Goal: Task Accomplishment & Management: Use online tool/utility

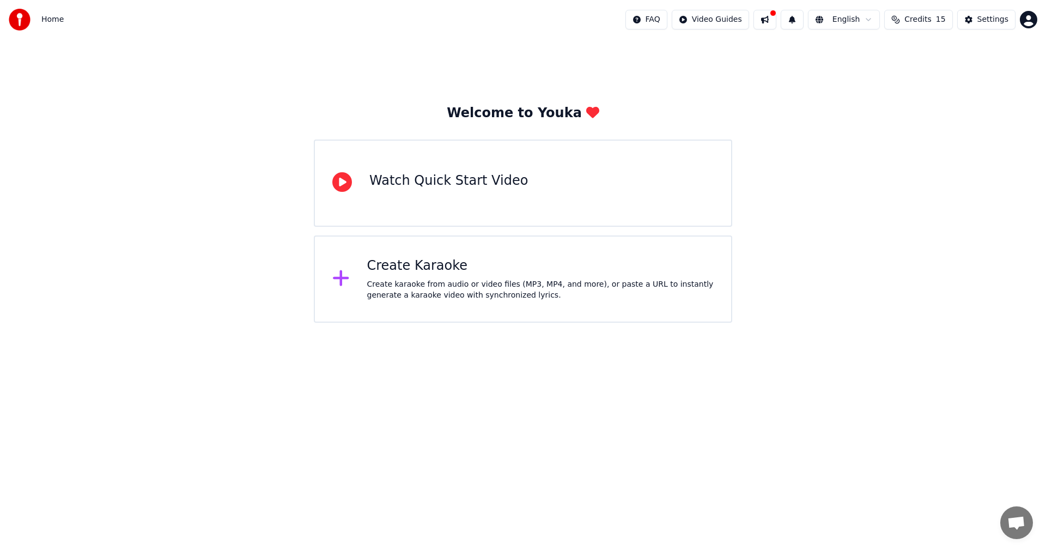
click at [442, 277] on div "Create Karaoke Create karaoke from audio or video files (MP3, MP4, and more), o…" at bounding box center [540, 279] width 347 height 44
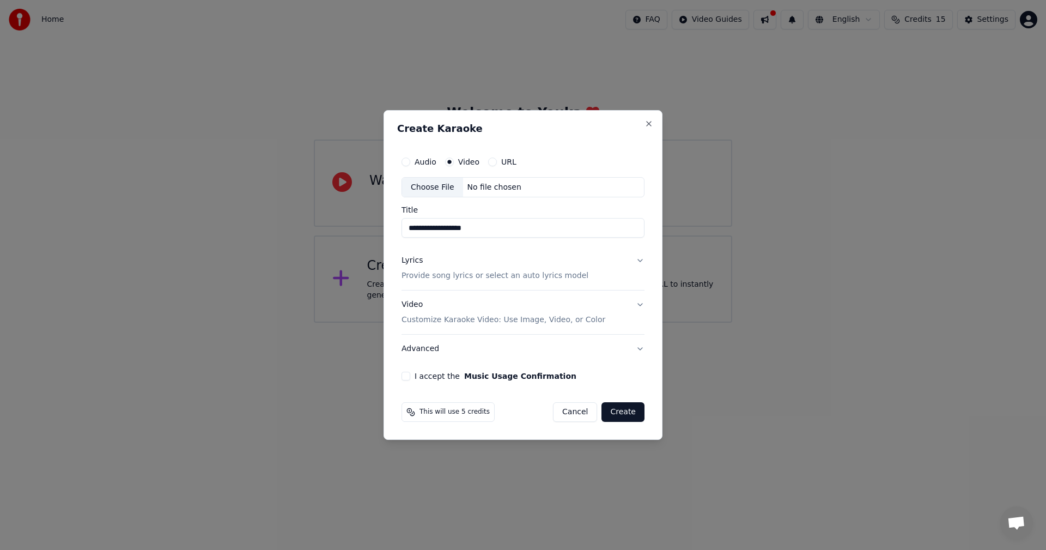
type input "**********"
click at [499, 276] on p "Provide song lyrics or select an auto lyrics model" at bounding box center [495, 276] width 187 height 11
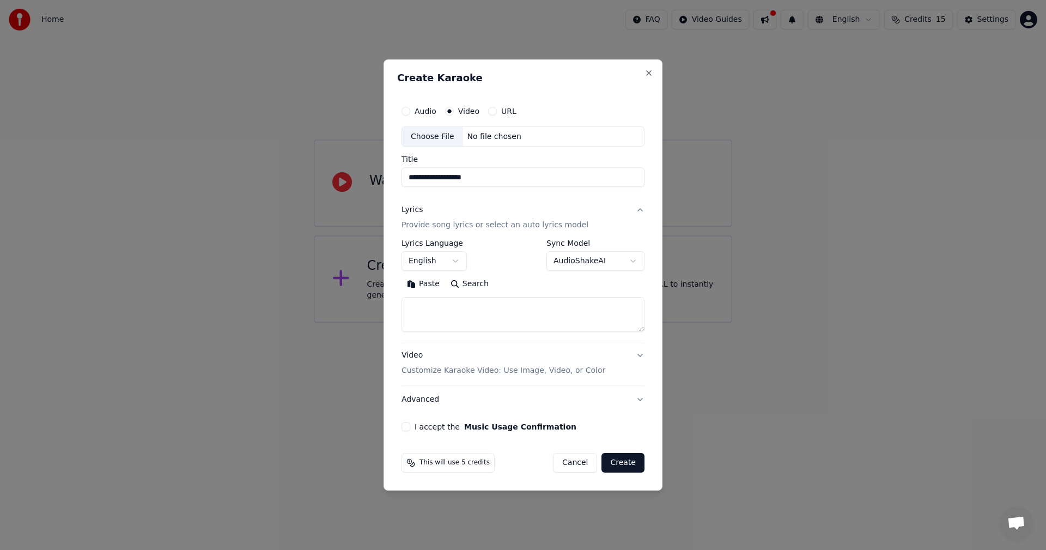
click at [478, 309] on textarea at bounding box center [523, 314] width 243 height 35
paste textarea "**********"
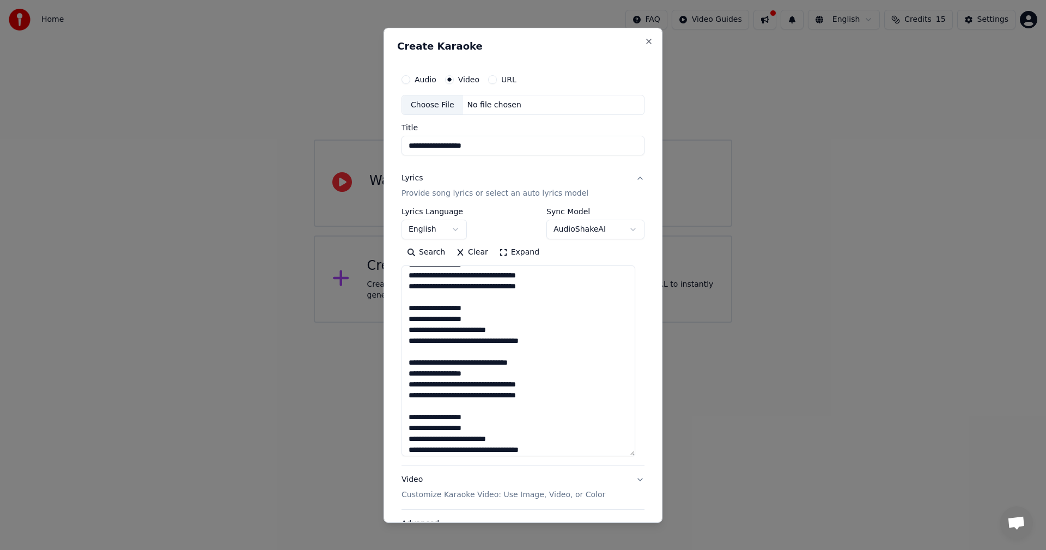
scroll to position [184, 0]
drag, startPoint x: 643, startPoint y: 329, endPoint x: 667, endPoint y: 458, distance: 131.4
click at [667, 323] on body "**********" at bounding box center [523, 161] width 1046 height 323
paste textarea "**********"
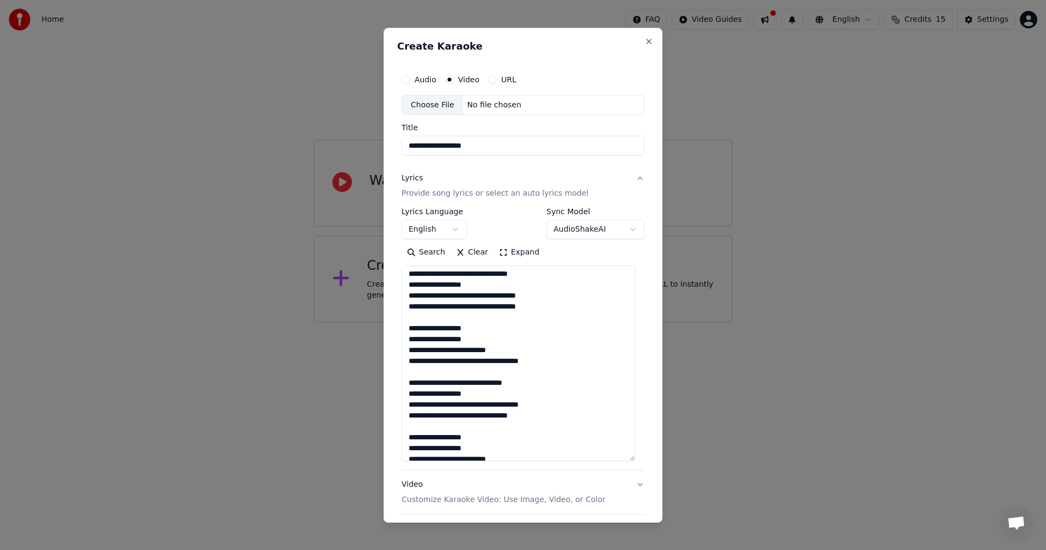
scroll to position [293, 0]
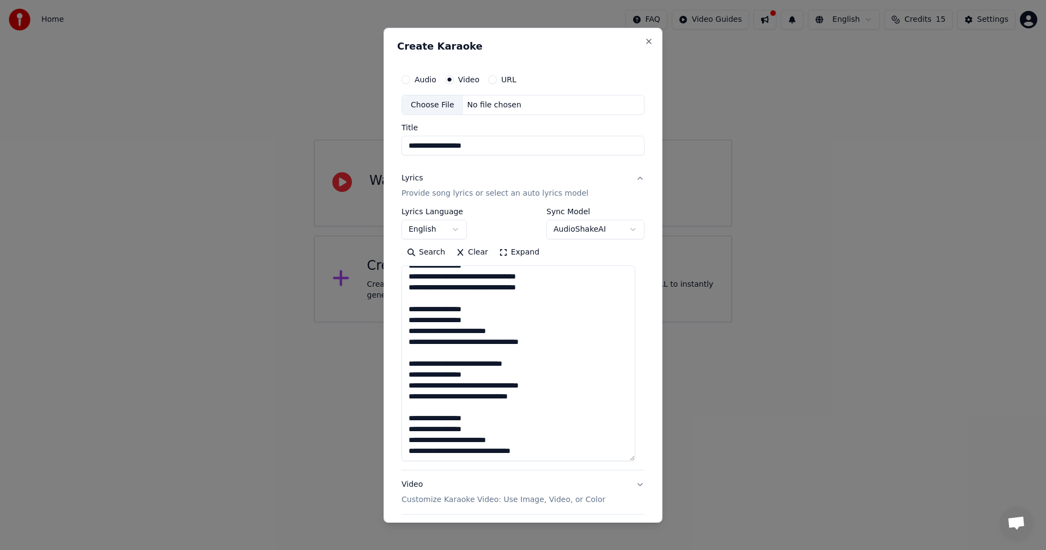
type textarea "**********"
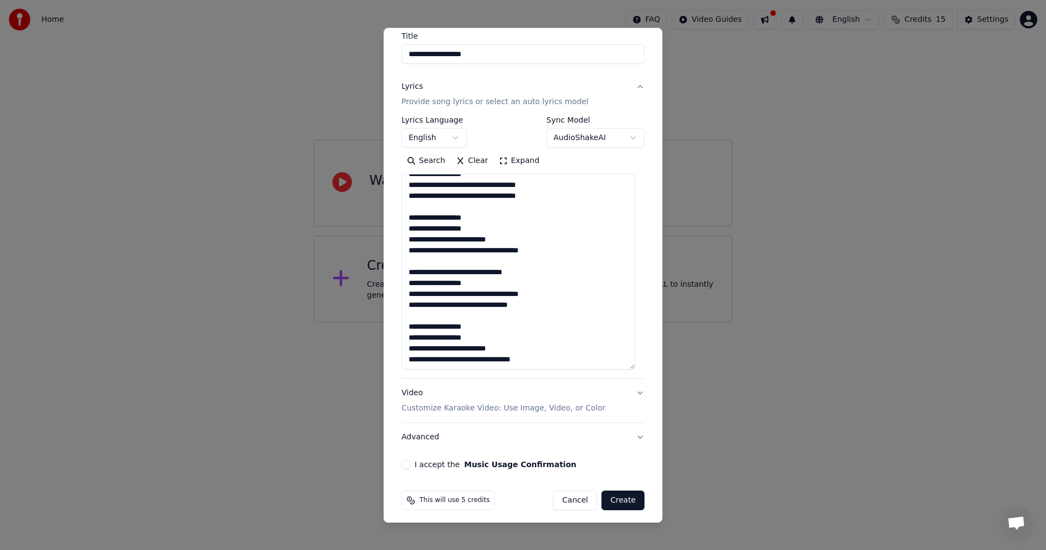
scroll to position [97, 0]
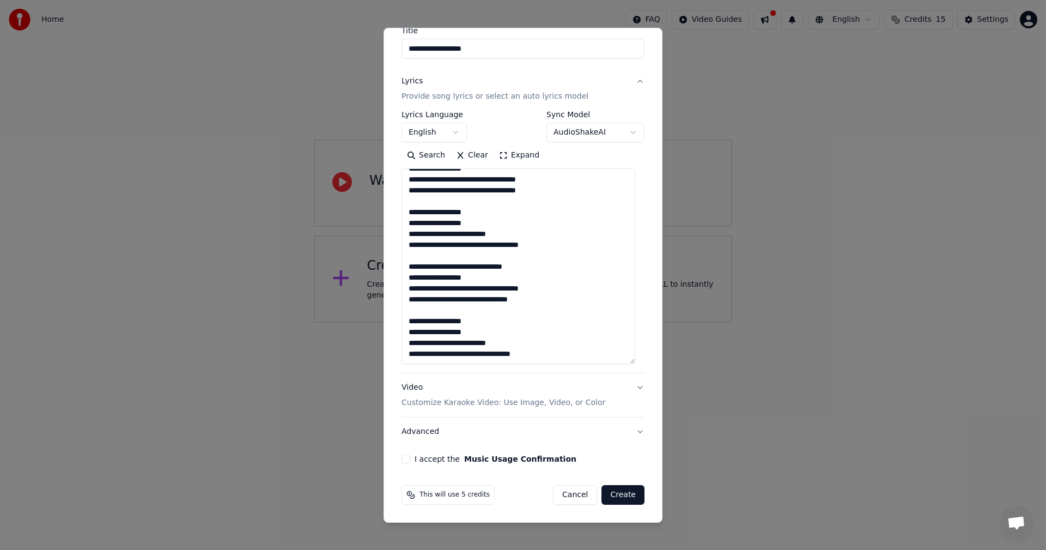
click at [405, 452] on button "I accept the Music Usage Confirmation" at bounding box center [406, 458] width 9 height 9
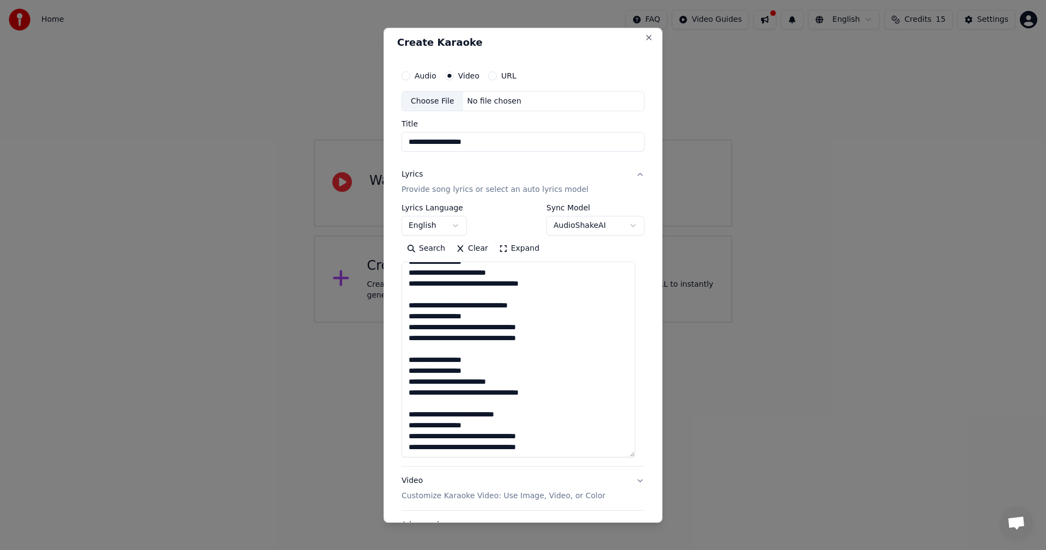
scroll to position [0, 0]
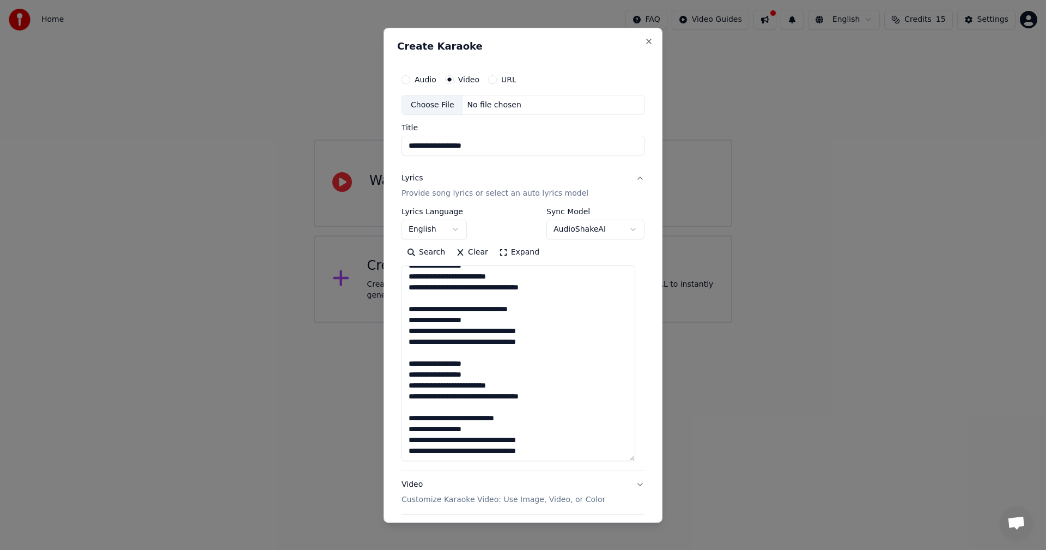
click at [485, 106] on div "No file chosen" at bounding box center [494, 104] width 63 height 11
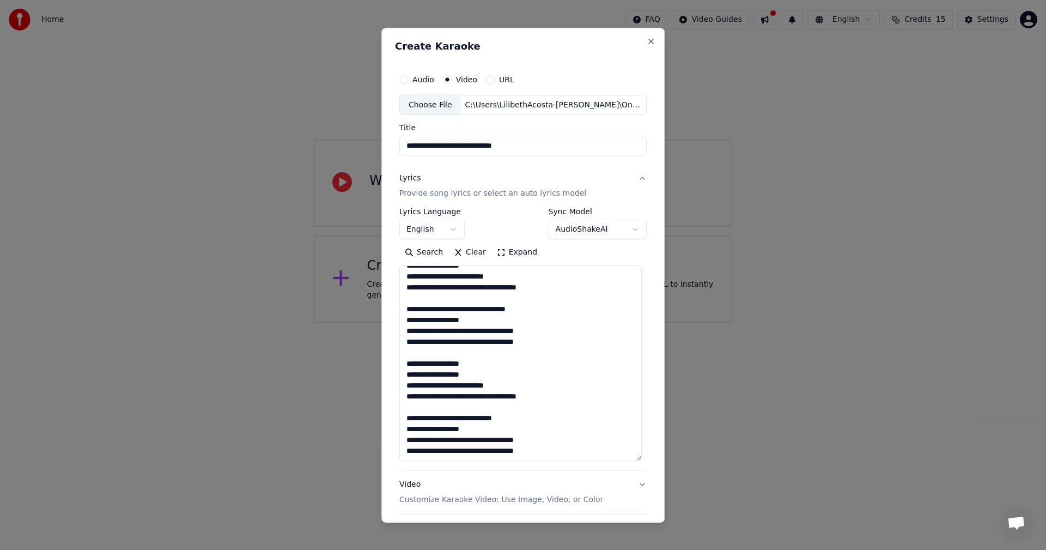
drag, startPoint x: 532, startPoint y: 147, endPoint x: 378, endPoint y: 148, distance: 154.2
click at [378, 148] on body "**********" at bounding box center [523, 161] width 1046 height 323
type input "**********"
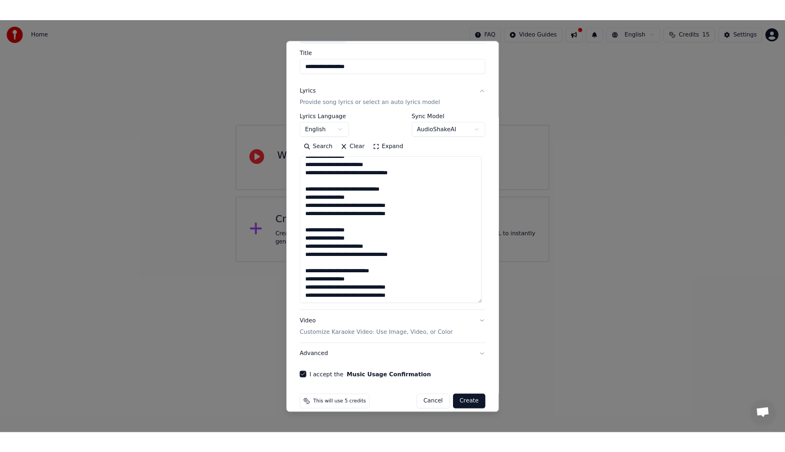
scroll to position [97, 0]
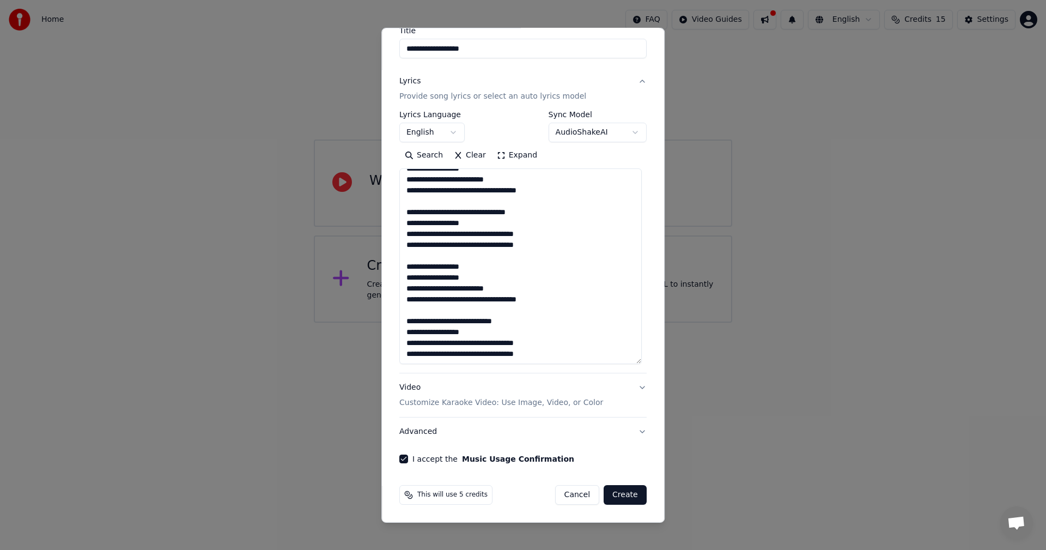
click at [626, 452] on button "Create" at bounding box center [625, 495] width 43 height 20
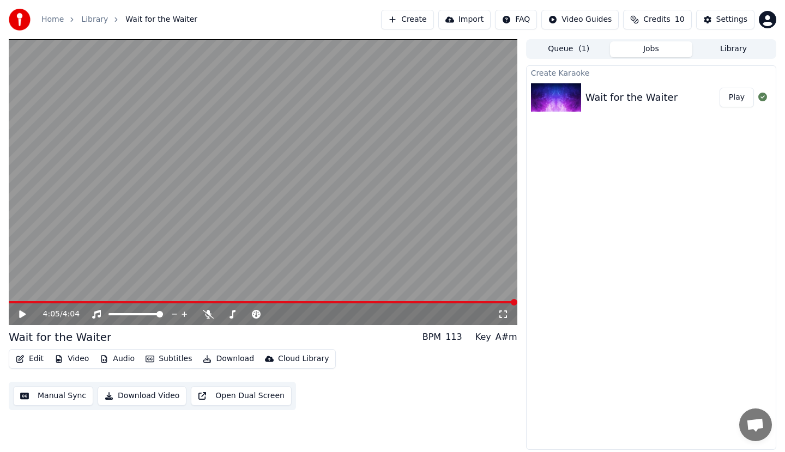
click at [149, 394] on button "Download Video" at bounding box center [142, 396] width 89 height 20
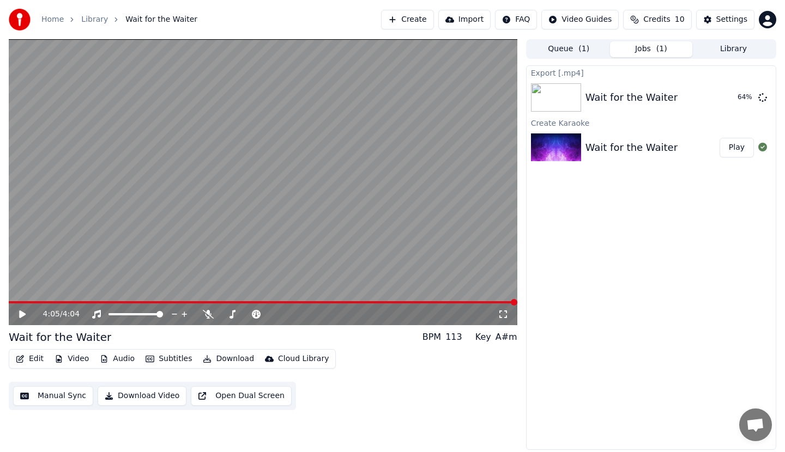
click at [21, 314] on icon at bounding box center [22, 315] width 7 height 8
click at [33, 358] on button "Edit" at bounding box center [29, 358] width 37 height 15
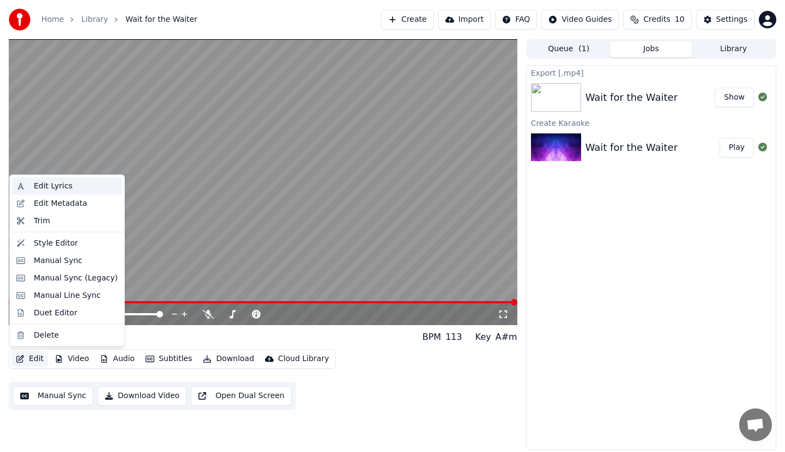
click at [57, 187] on div "Edit Lyrics" at bounding box center [53, 186] width 39 height 11
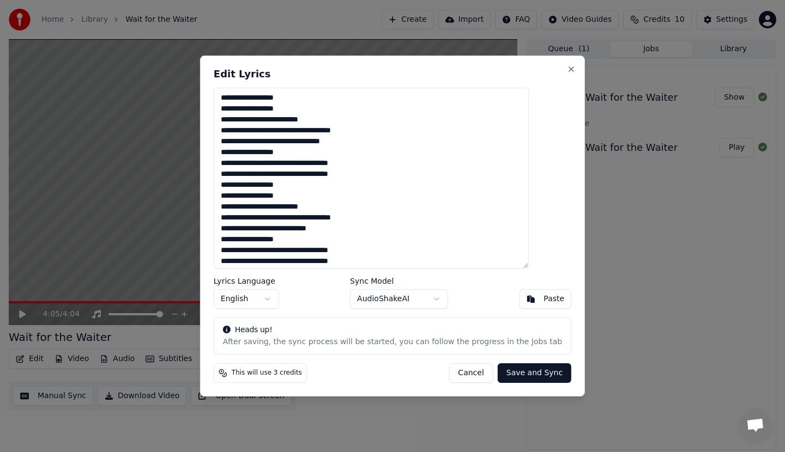
click at [400, 135] on textarea at bounding box center [371, 178] width 315 height 181
click at [331, 186] on textarea at bounding box center [371, 178] width 315 height 181
click at [394, 175] on textarea at bounding box center [371, 178] width 315 height 181
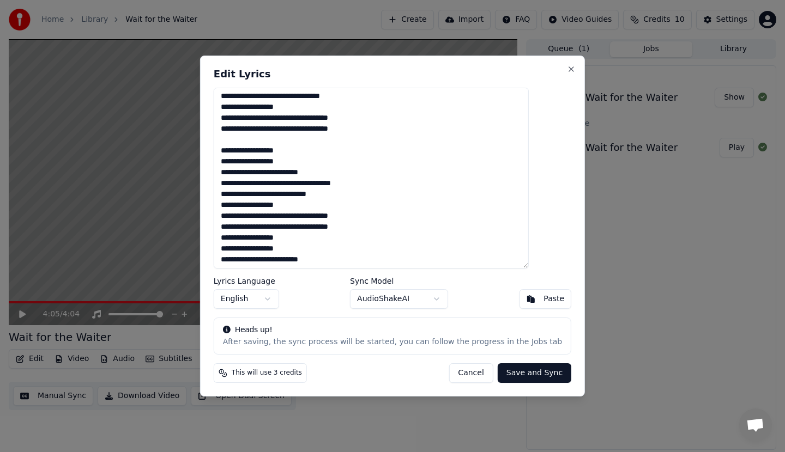
scroll to position [54, 0]
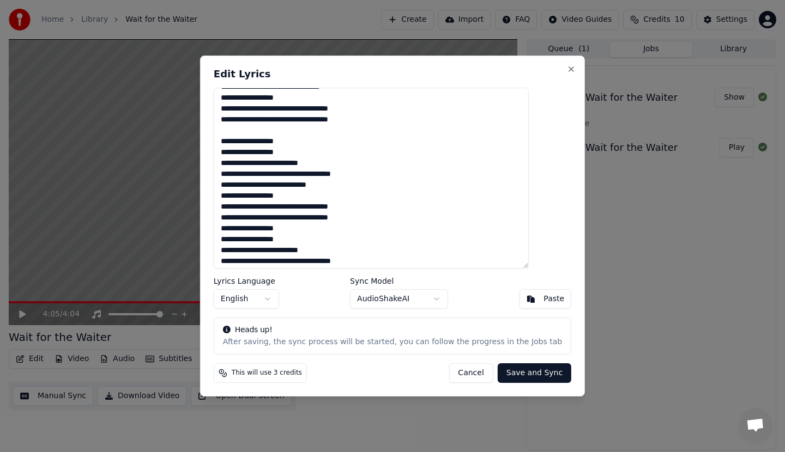
click at [398, 221] on textarea at bounding box center [371, 178] width 315 height 181
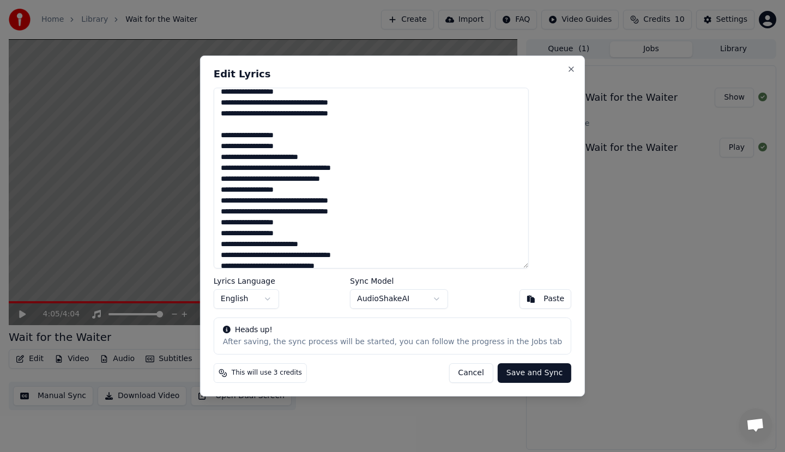
scroll to position [163, 0]
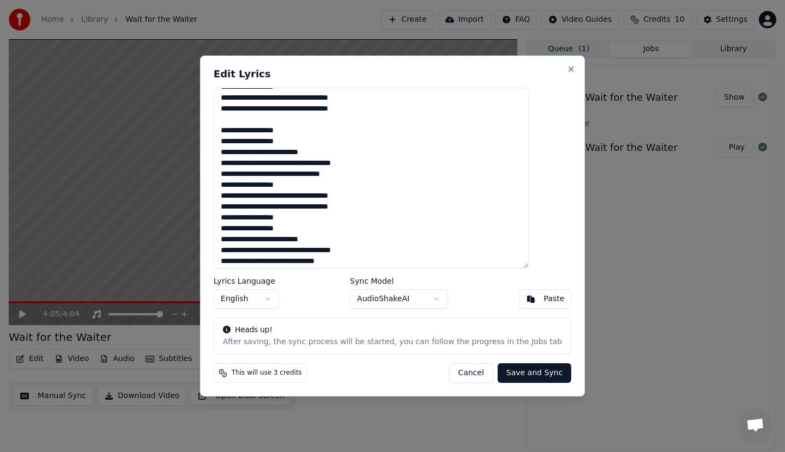
click at [392, 209] on textarea at bounding box center [371, 178] width 315 height 181
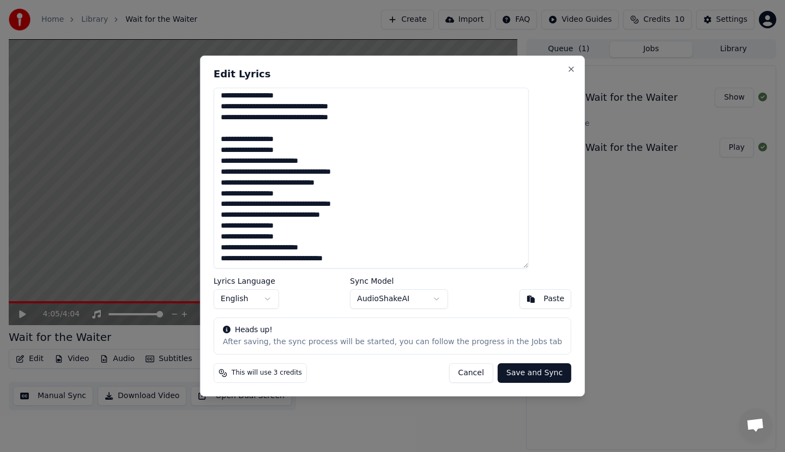
scroll to position [253, 0]
click at [393, 215] on textarea at bounding box center [371, 178] width 315 height 181
click at [321, 230] on textarea at bounding box center [371, 178] width 315 height 181
paste textarea "**********"
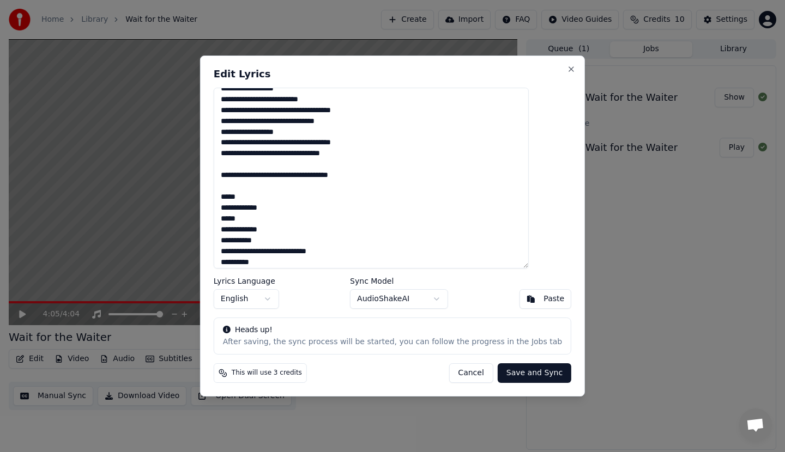
click at [286, 189] on textarea at bounding box center [371, 178] width 315 height 181
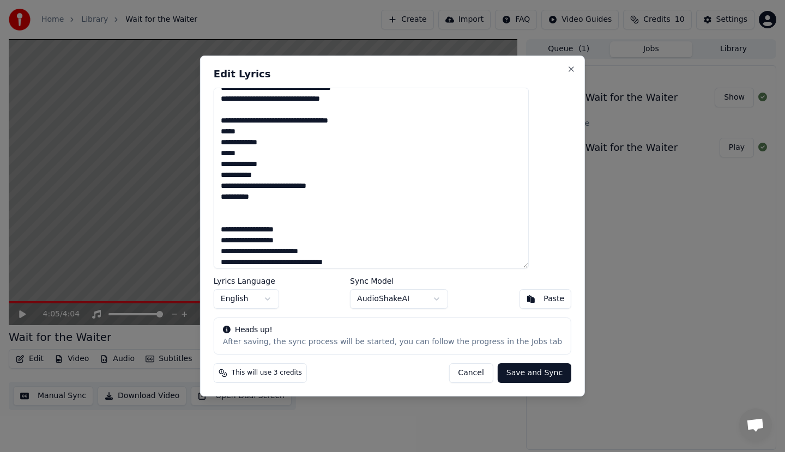
click at [300, 214] on textarea at bounding box center [371, 178] width 315 height 181
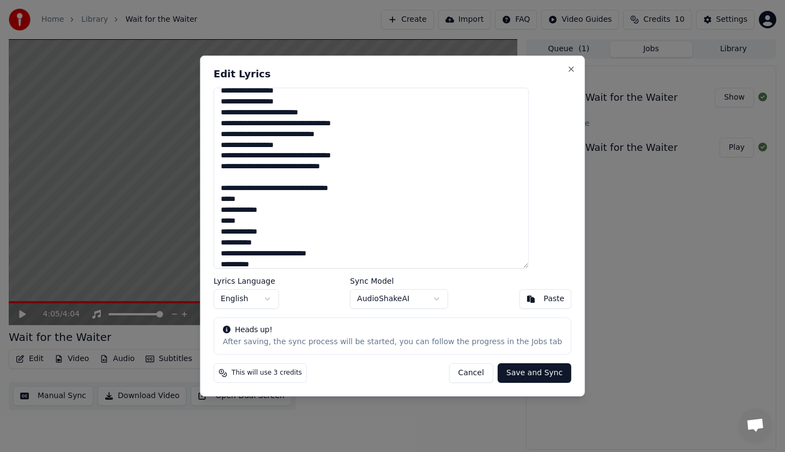
scroll to position [335, 0]
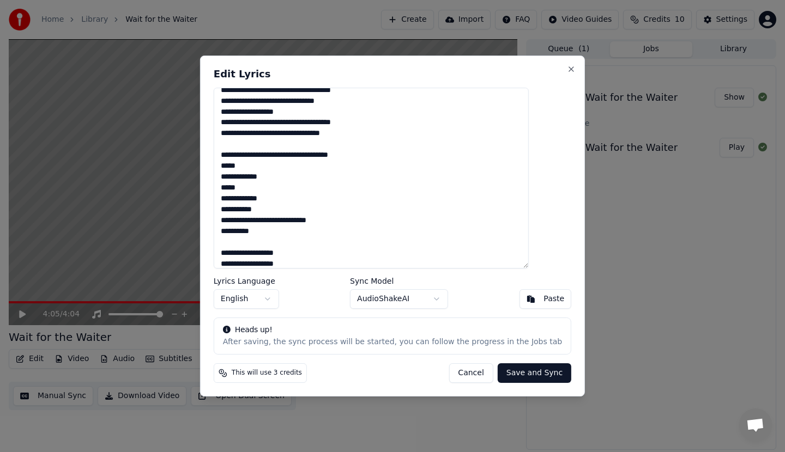
drag, startPoint x: 238, startPoint y: 153, endPoint x: 297, endPoint y: 229, distance: 96.3
click at [297, 229] on textarea at bounding box center [371, 178] width 315 height 181
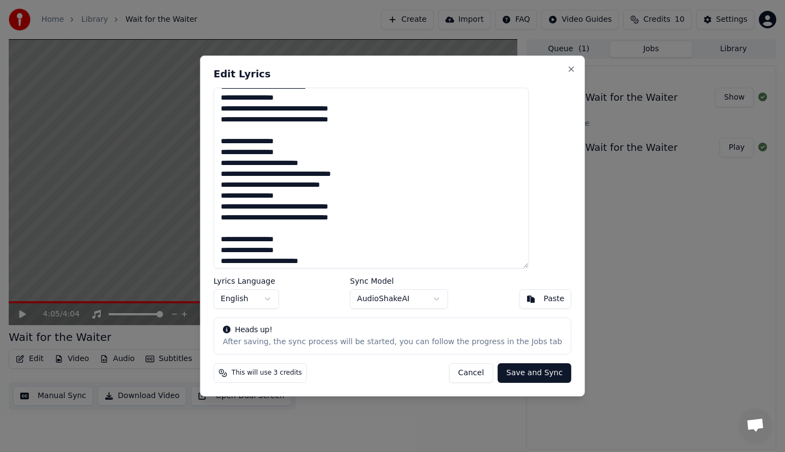
scroll to position [163, 0]
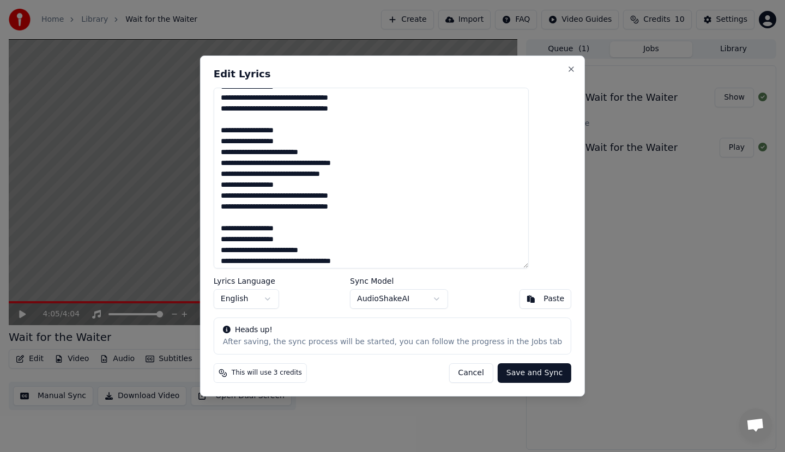
click at [382, 218] on textarea at bounding box center [371, 178] width 315 height 181
click at [404, 163] on textarea at bounding box center [371, 178] width 315 height 181
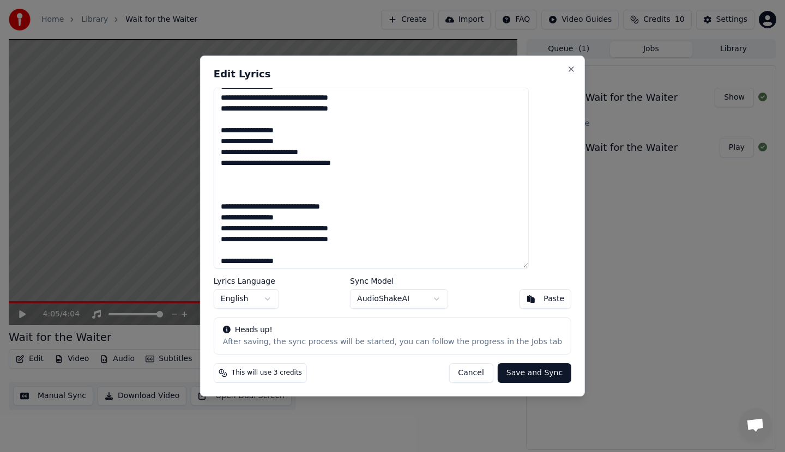
paste textarea "**********"
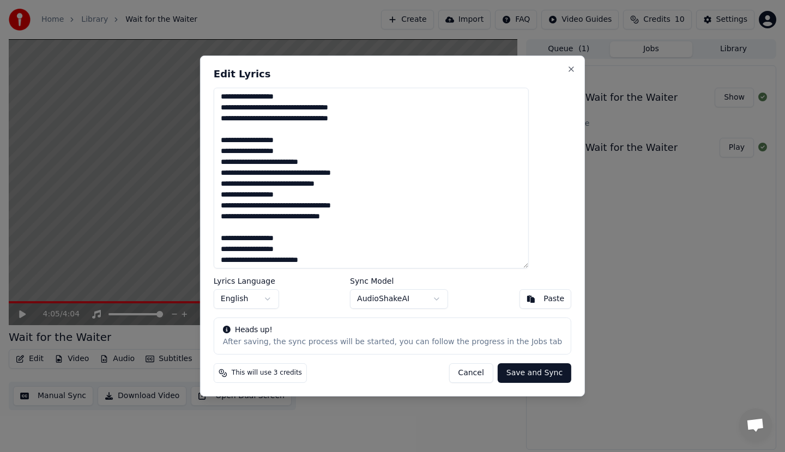
scroll to position [373, 0]
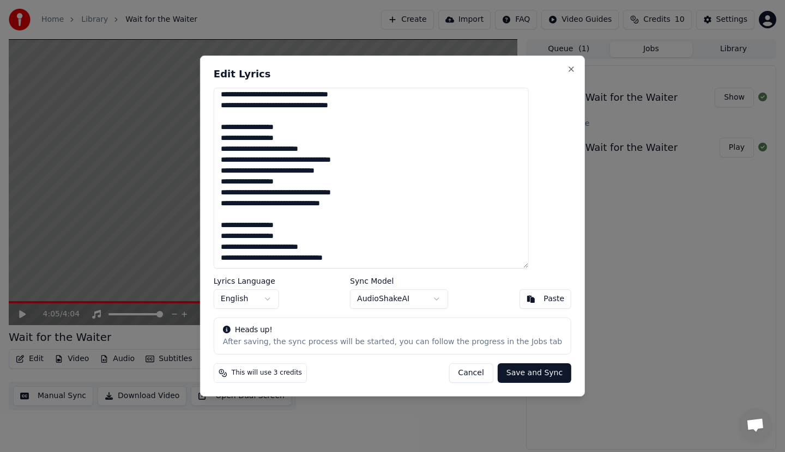
click at [408, 160] on textarea at bounding box center [371, 178] width 315 height 181
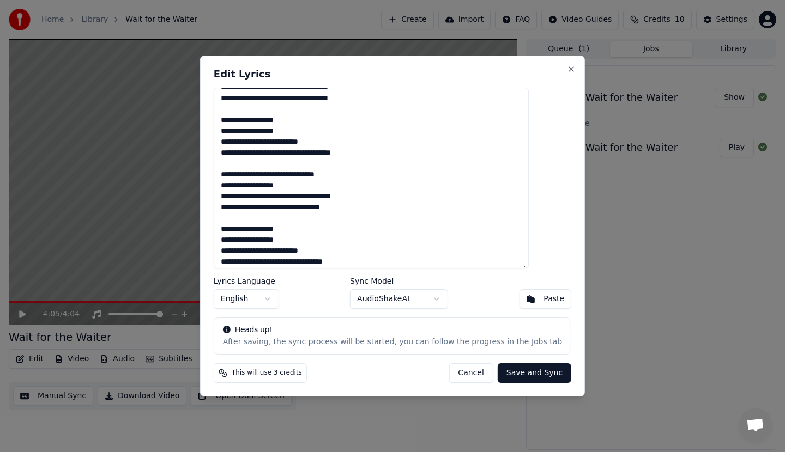
scroll to position [384, 0]
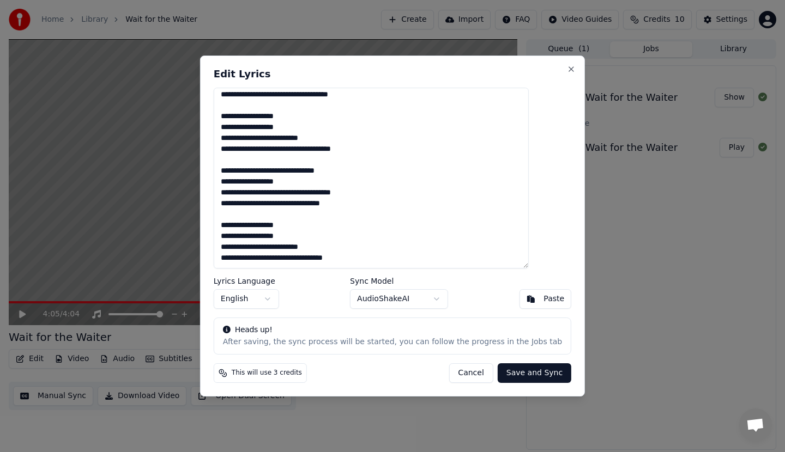
click at [395, 259] on textarea at bounding box center [371, 178] width 315 height 181
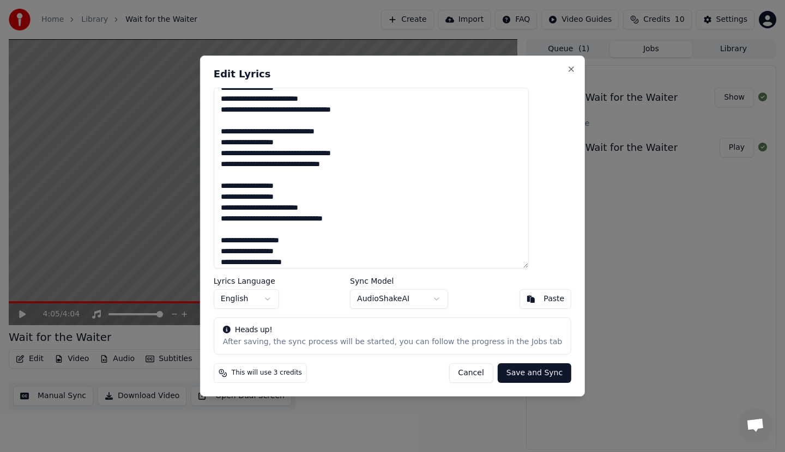
scroll to position [434, 0]
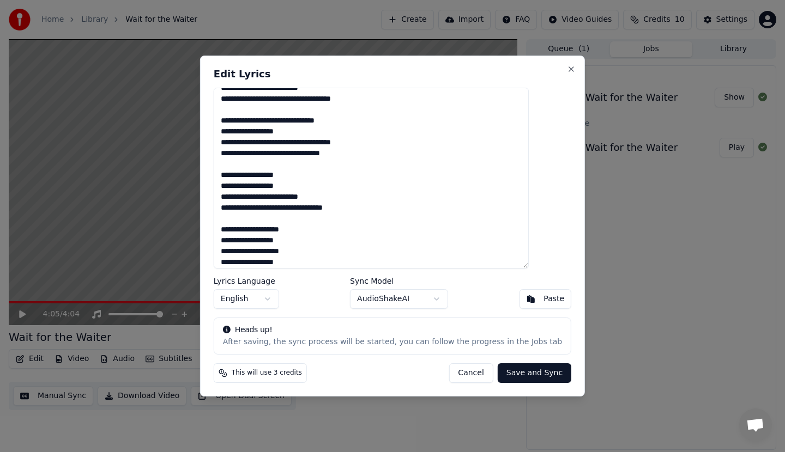
type textarea "**********"
click at [514, 376] on button "Save and Sync" at bounding box center [534, 373] width 74 height 20
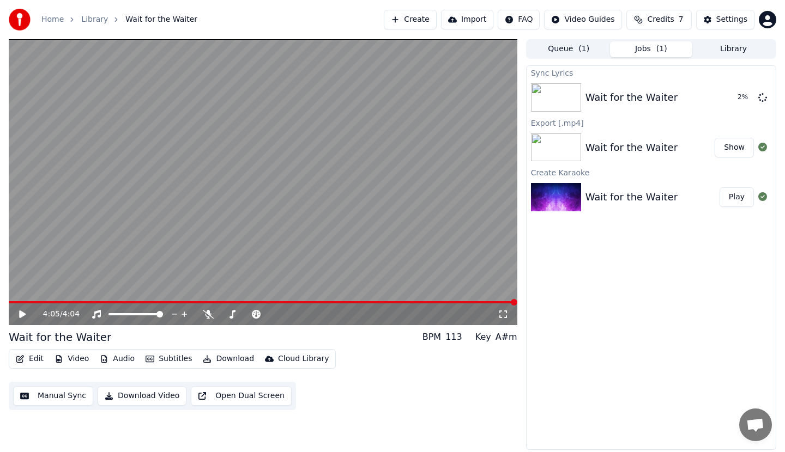
click at [21, 315] on icon at bounding box center [22, 315] width 7 height 8
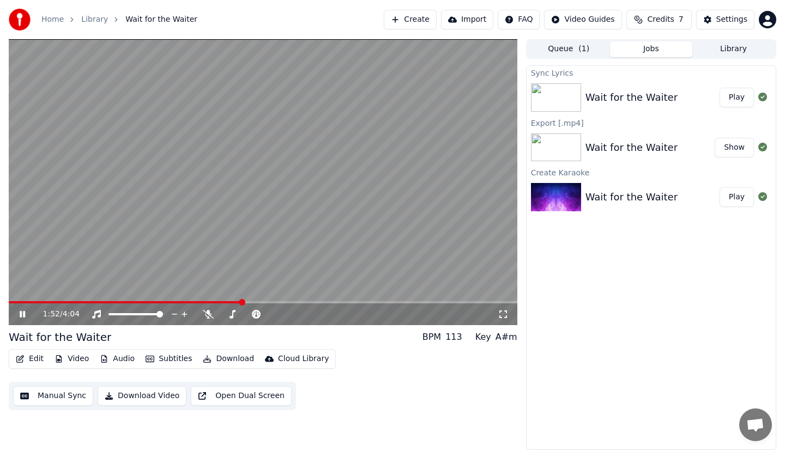
click at [218, 224] on video at bounding box center [263, 182] width 508 height 286
click at [33, 358] on button "Edit" at bounding box center [29, 358] width 37 height 15
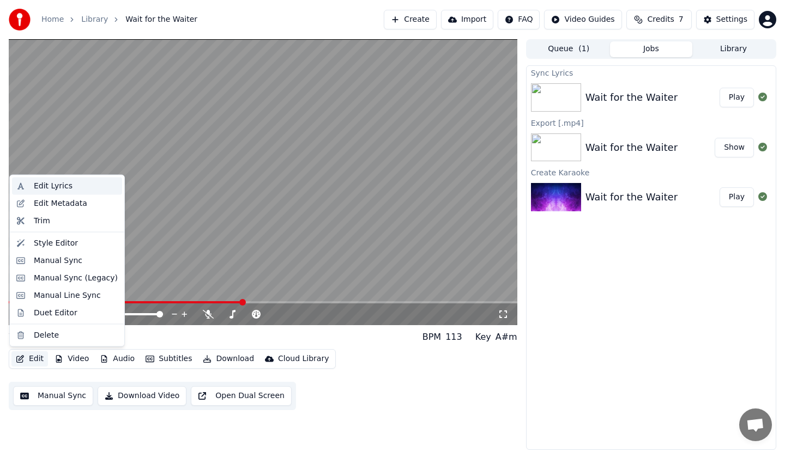
click at [58, 185] on div "Edit Lyrics" at bounding box center [53, 186] width 39 height 11
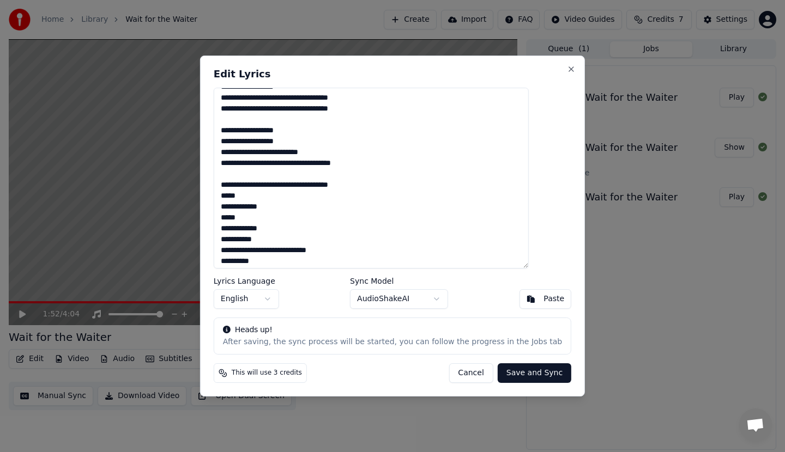
scroll to position [109, 0]
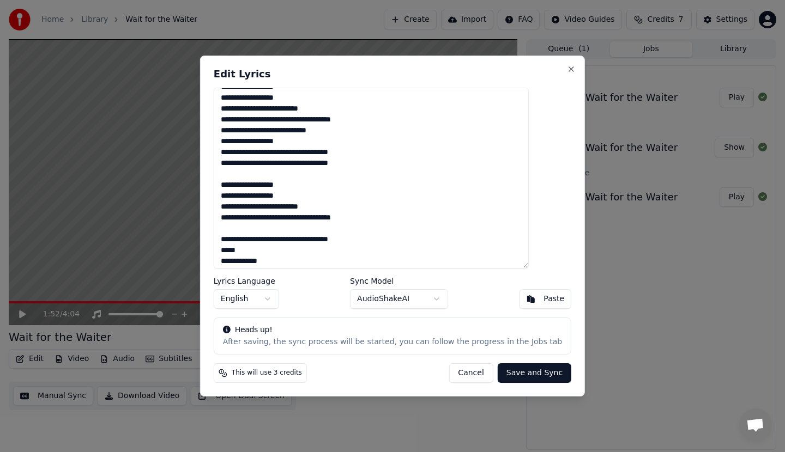
click at [474, 154] on textarea at bounding box center [371, 178] width 315 height 181
drag, startPoint x: 242, startPoint y: 120, endPoint x: 387, endPoint y: 161, distance: 150.6
click at [387, 161] on textarea at bounding box center [371, 178] width 315 height 181
click at [394, 220] on textarea at bounding box center [371, 178] width 315 height 181
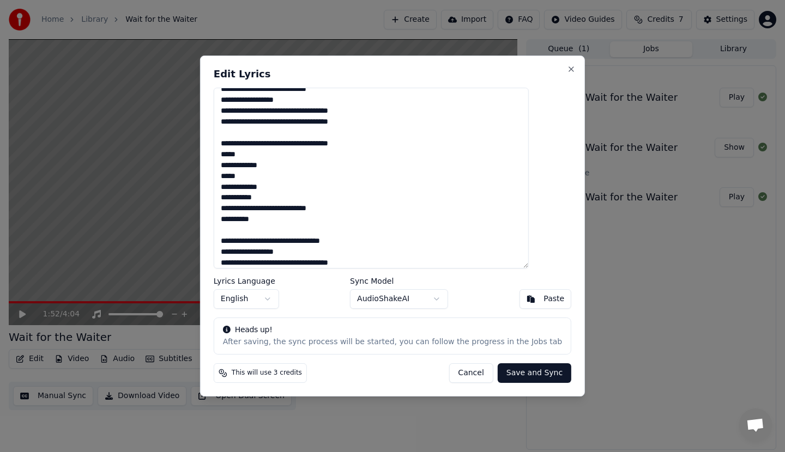
scroll to position [272, 0]
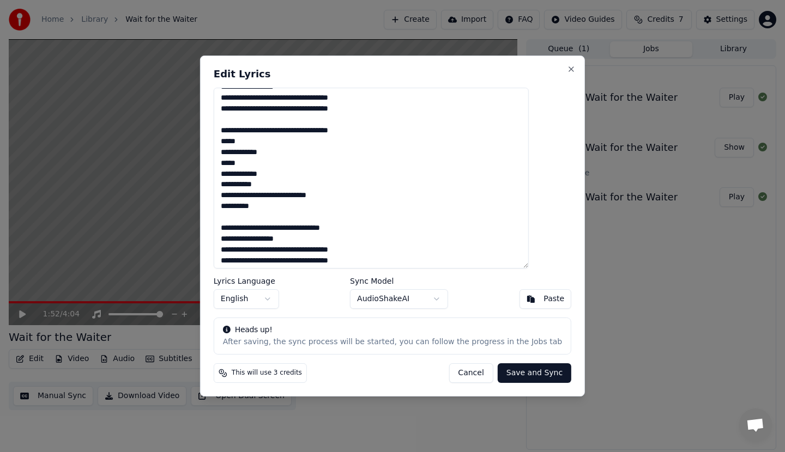
type textarea "**********"
click at [515, 375] on button "Save and Sync" at bounding box center [534, 373] width 74 height 20
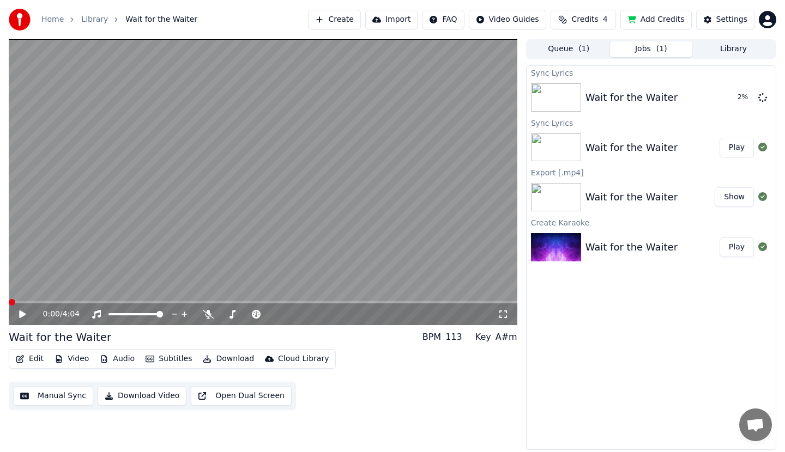
click at [9, 304] on span at bounding box center [12, 302] width 7 height 7
click at [19, 314] on icon at bounding box center [30, 314] width 26 height 9
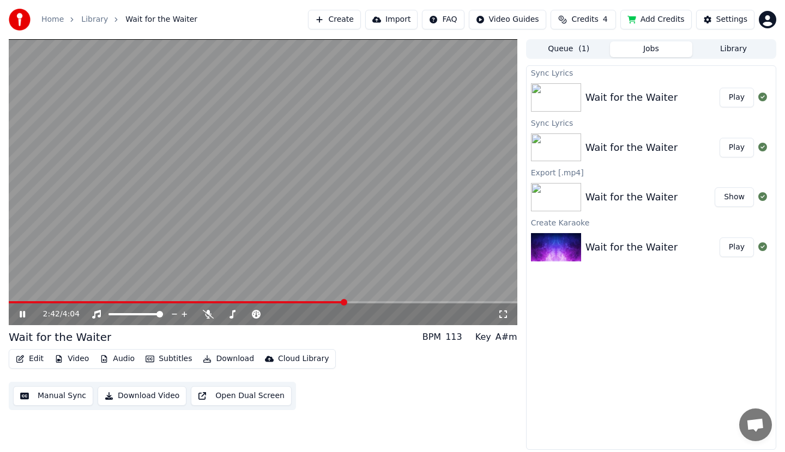
click at [68, 261] on video at bounding box center [263, 182] width 508 height 286
click at [33, 360] on button "Edit" at bounding box center [29, 358] width 37 height 15
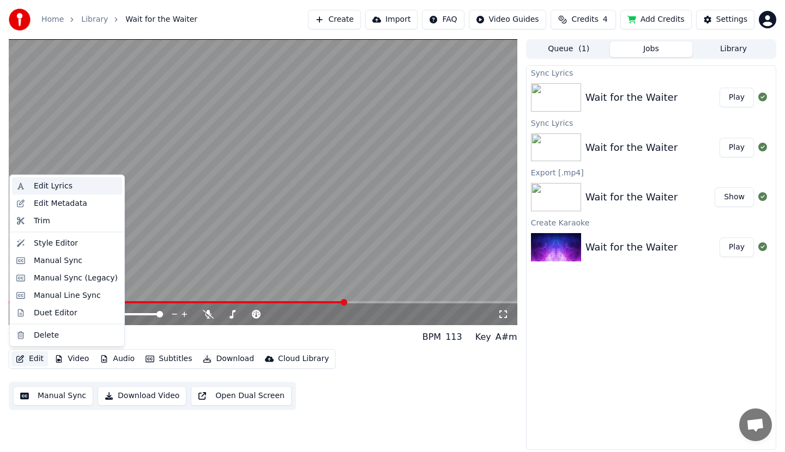
click at [51, 185] on div "Edit Lyrics" at bounding box center [53, 186] width 39 height 11
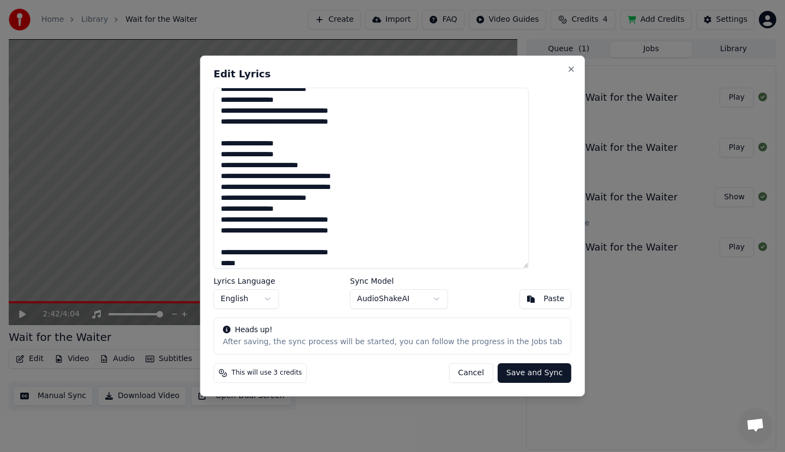
scroll to position [163, 0]
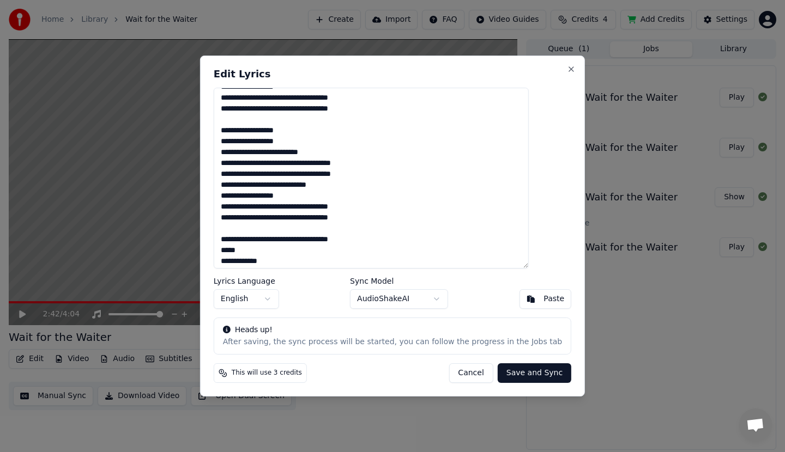
drag, startPoint x: 244, startPoint y: 177, endPoint x: 406, endPoint y: 174, distance: 162.4
click at [406, 174] on textarea at bounding box center [371, 178] width 315 height 181
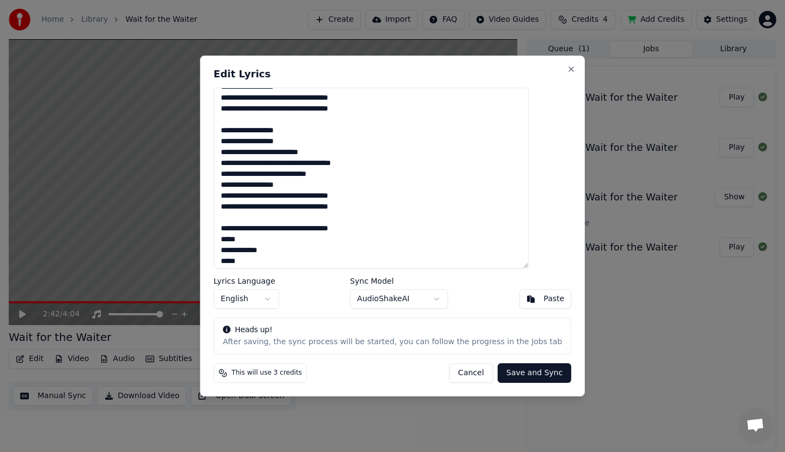
type textarea "**********"
click at [502, 378] on button "Save and Sync" at bounding box center [534, 373] width 74 height 20
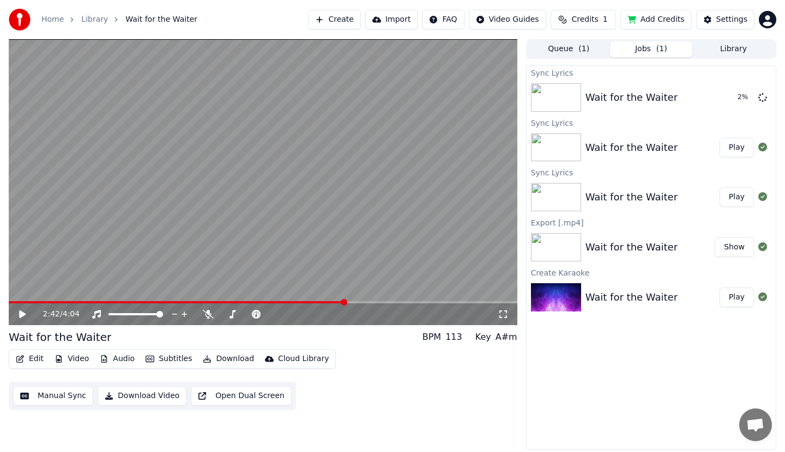
click at [659, 22] on button "Add Credits" at bounding box center [655, 20] width 71 height 20
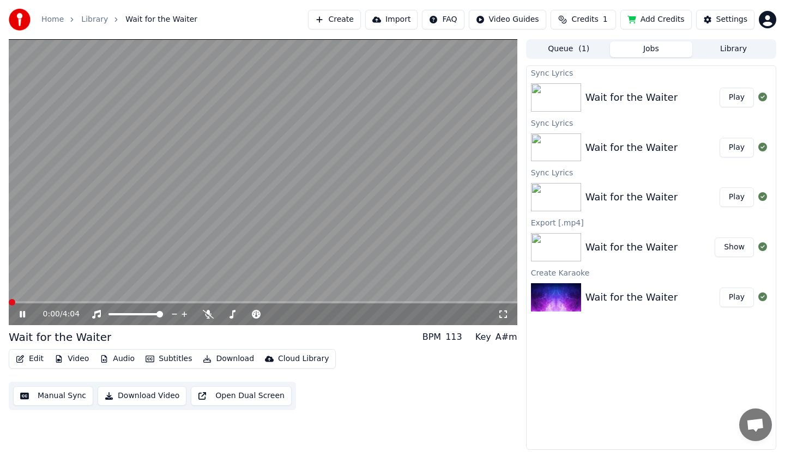
click at [9, 299] on span at bounding box center [12, 302] width 7 height 7
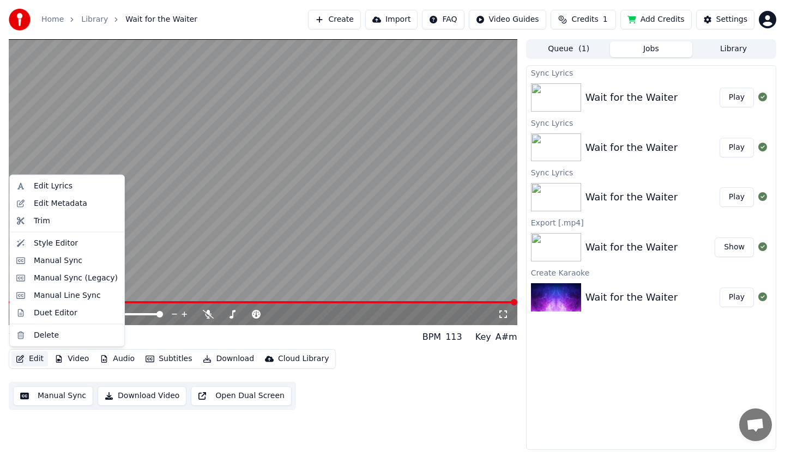
click at [33, 361] on button "Edit" at bounding box center [29, 358] width 37 height 15
click at [60, 184] on div "Edit Lyrics" at bounding box center [53, 186] width 39 height 11
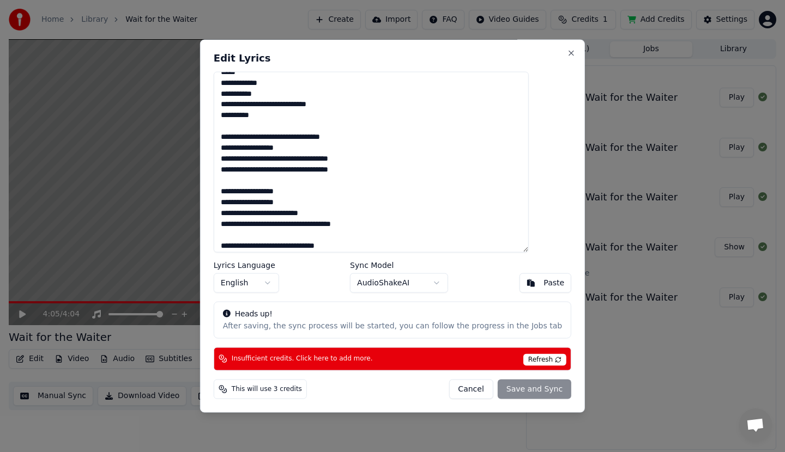
scroll to position [380, 0]
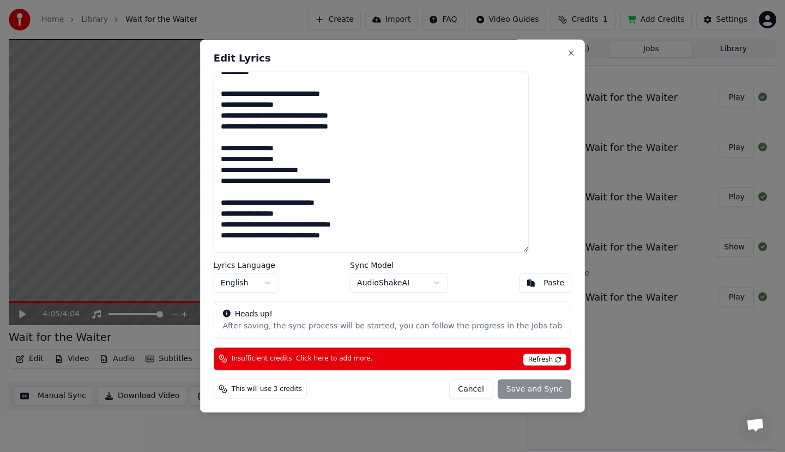
drag, startPoint x: 243, startPoint y: 81, endPoint x: 388, endPoint y: 243, distance: 217.6
click at [388, 243] on textarea at bounding box center [371, 162] width 315 height 181
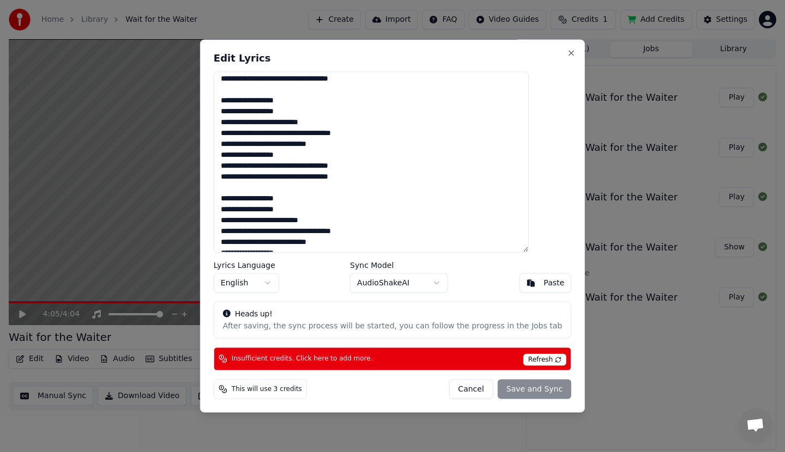
scroll to position [0, 0]
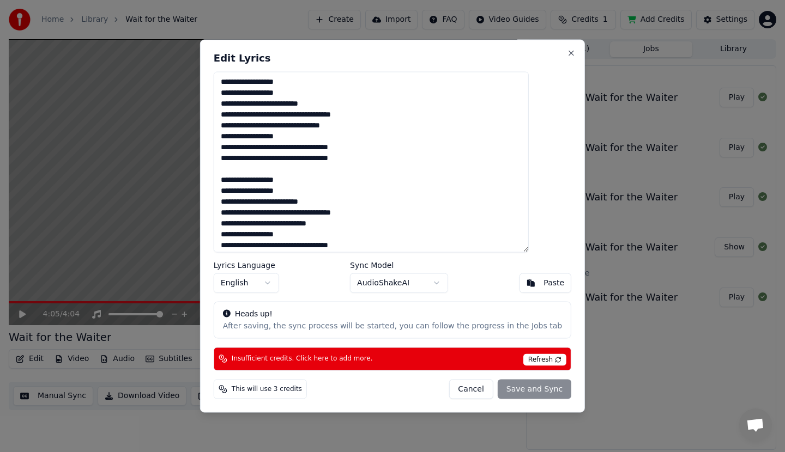
click at [289, 81] on textarea at bounding box center [371, 162] width 315 height 181
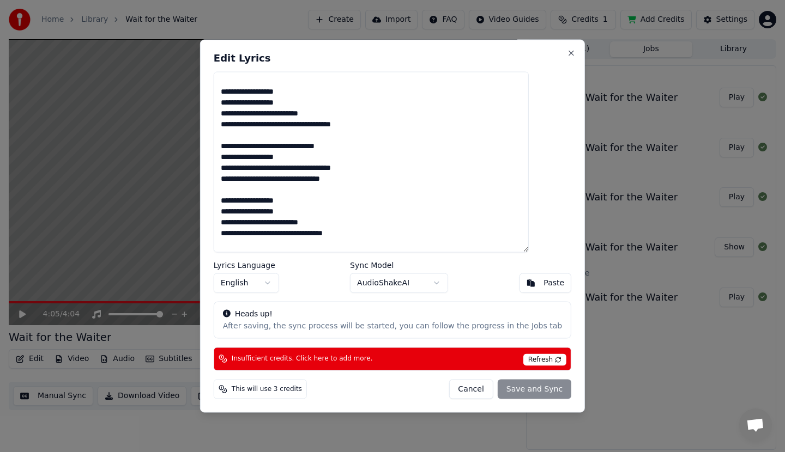
scroll to position [482, 0]
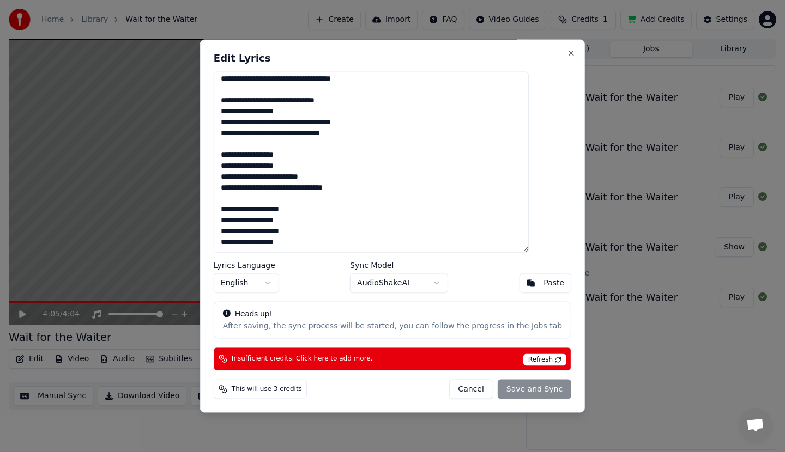
drag, startPoint x: 242, startPoint y: 78, endPoint x: 324, endPoint y: 278, distance: 215.7
click at [324, 278] on div "Edit Lyrics Lyrics Language English Sync Model AudioShakeAI Paste Heads up! Aft…" at bounding box center [392, 226] width 385 height 373
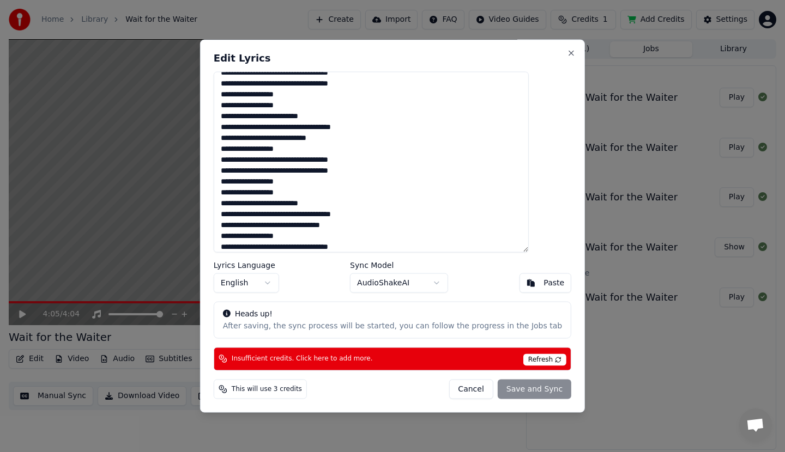
scroll to position [0, 0]
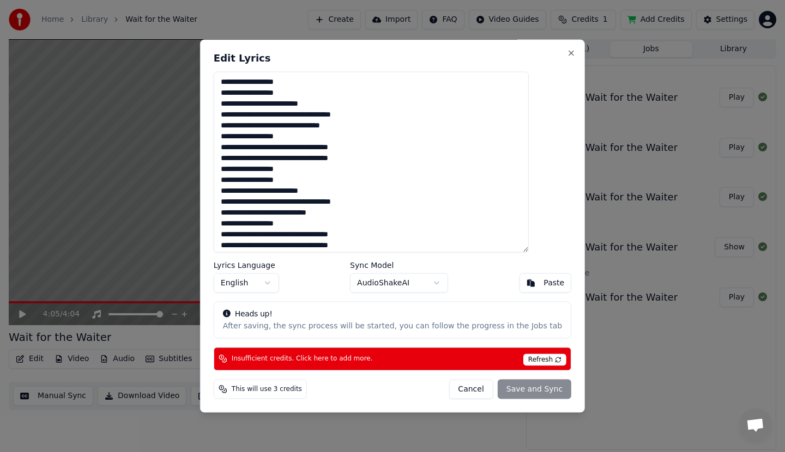
click at [500, 388] on div "Cancel Save and Sync" at bounding box center [509, 389] width 123 height 20
click at [461, 392] on button "Cancel" at bounding box center [470, 389] width 44 height 20
type textarea "**********"
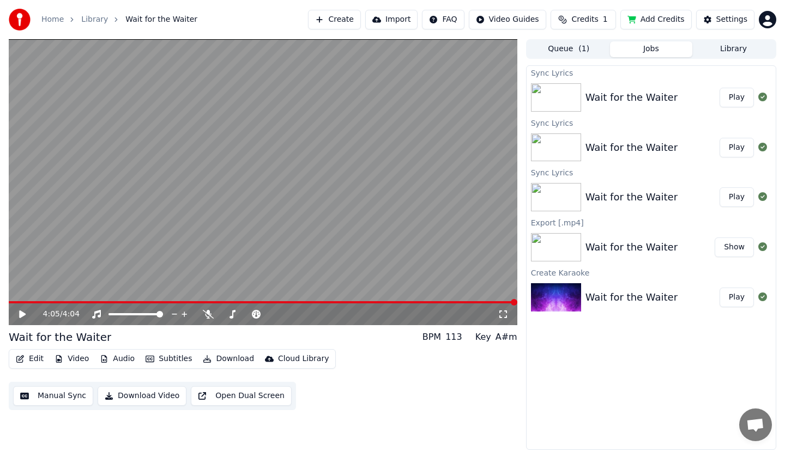
click at [35, 361] on button "Edit" at bounding box center [29, 358] width 37 height 15
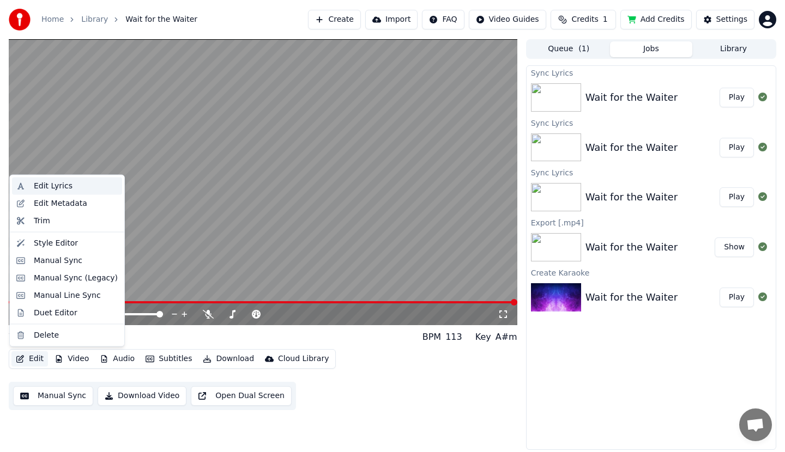
click at [62, 190] on div "Edit Lyrics" at bounding box center [53, 186] width 39 height 11
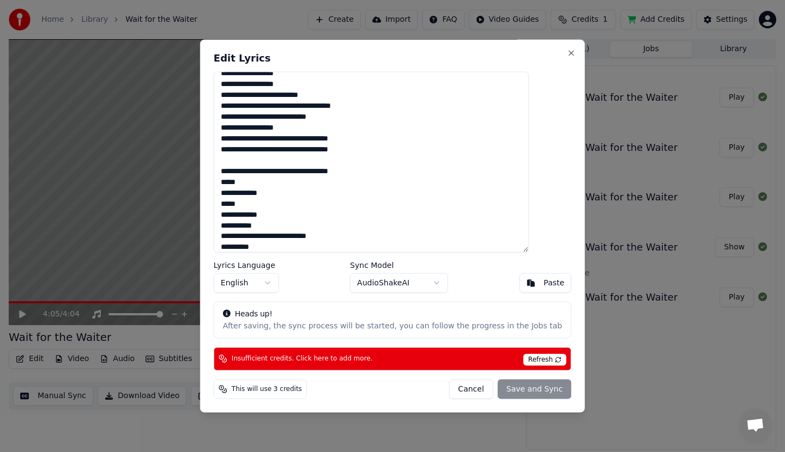
scroll to position [218, 0]
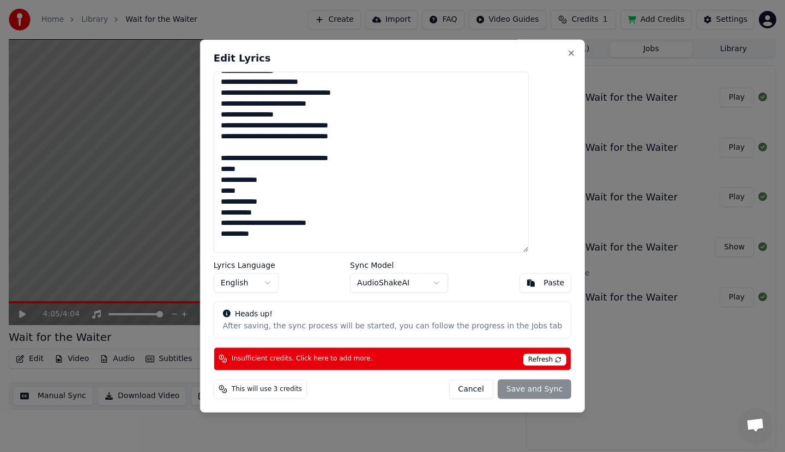
drag, startPoint x: 241, startPoint y: 159, endPoint x: 275, endPoint y: 234, distance: 82.2
click at [275, 234] on textarea at bounding box center [371, 162] width 315 height 181
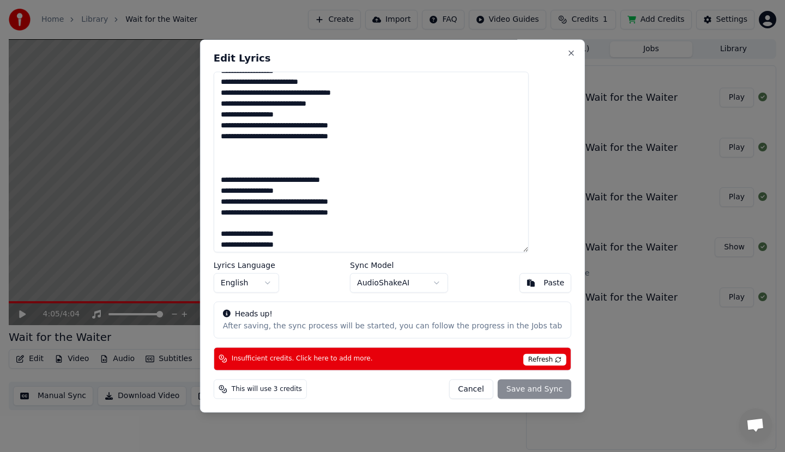
click at [248, 165] on textarea at bounding box center [371, 162] width 315 height 181
click at [368, 171] on textarea at bounding box center [371, 162] width 315 height 181
paste textarea "**********"
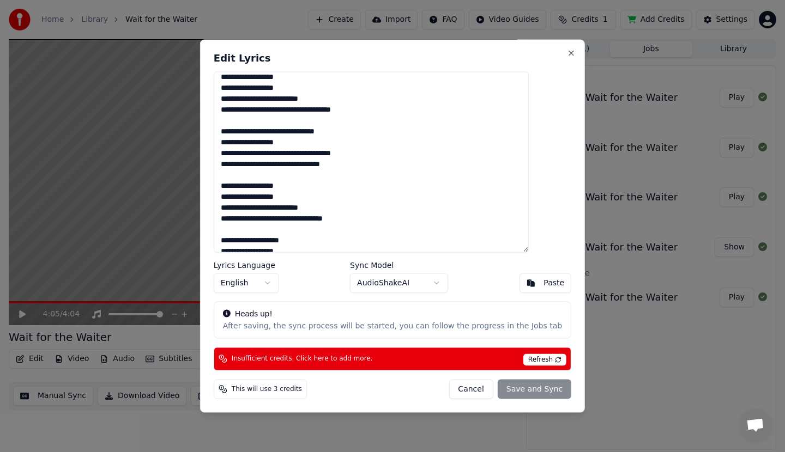
scroll to position [299, 0]
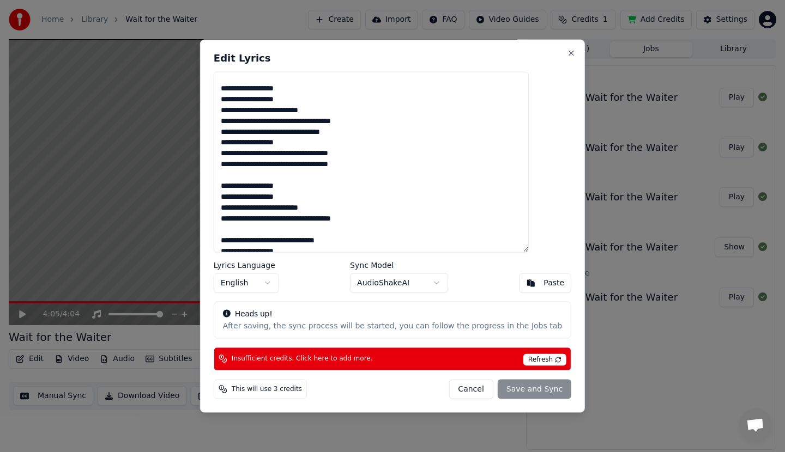
drag, startPoint x: 243, startPoint y: 89, endPoint x: 388, endPoint y: 167, distance: 164.8
click at [388, 167] on textarea at bounding box center [371, 162] width 315 height 181
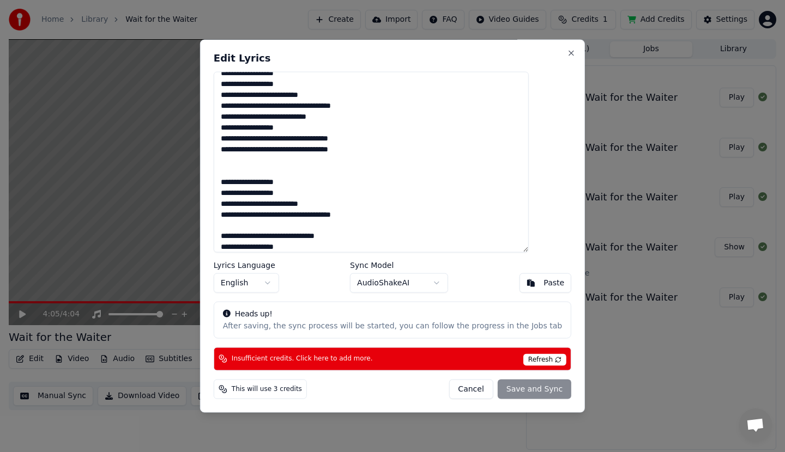
scroll to position [218, 0]
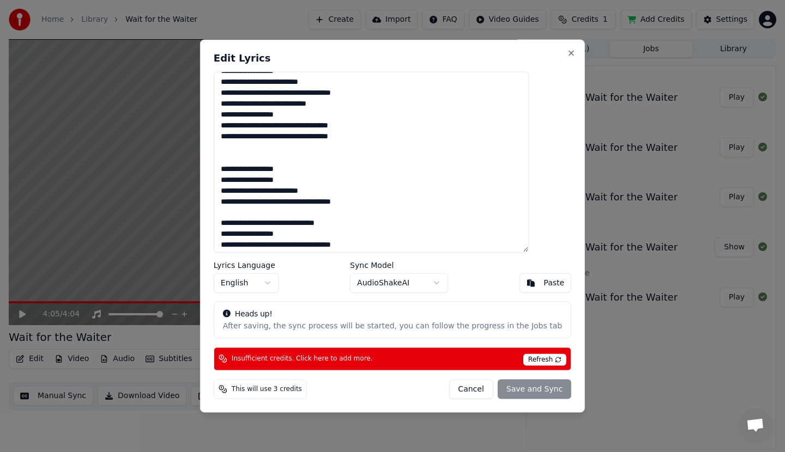
click at [342, 212] on textarea at bounding box center [371, 162] width 315 height 181
click at [296, 160] on textarea at bounding box center [371, 162] width 315 height 181
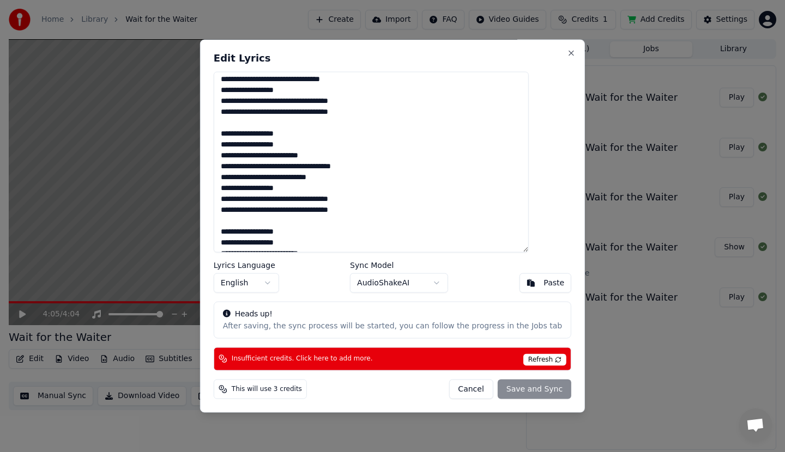
scroll to position [0, 0]
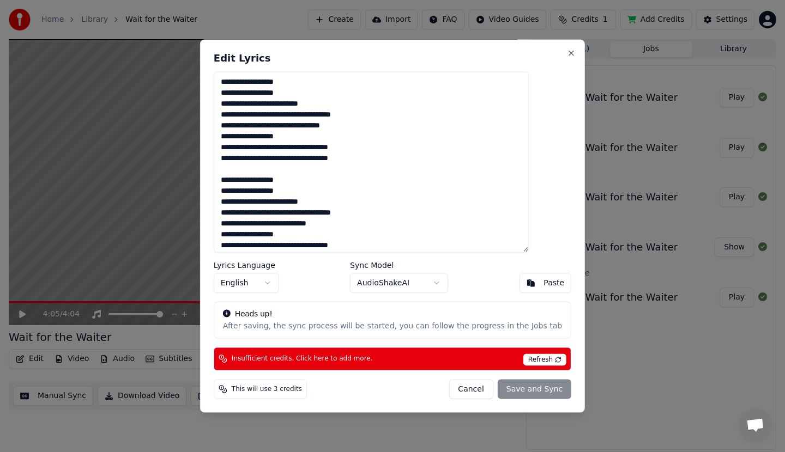
click at [523, 360] on span "Refresh" at bounding box center [544, 360] width 43 height 12
drag, startPoint x: 415, startPoint y: 58, endPoint x: 303, endPoint y: 65, distance: 111.9
click at [303, 65] on div "Edit Lyrics Lyrics Language English Sync Model AudioShakeAI Paste Heads up! Aft…" at bounding box center [392, 226] width 385 height 373
click at [456, 388] on button "Cancel" at bounding box center [470, 389] width 44 height 20
type textarea "**********"
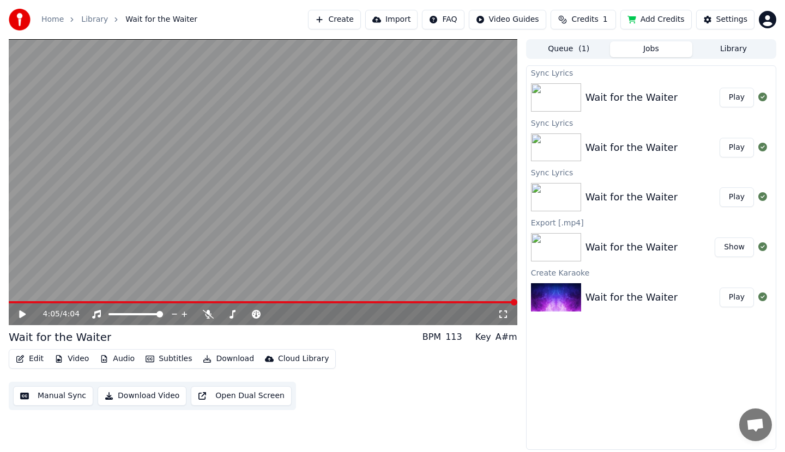
click at [649, 19] on button "Add Credits" at bounding box center [655, 20] width 71 height 20
click at [35, 361] on button "Edit" at bounding box center [29, 358] width 37 height 15
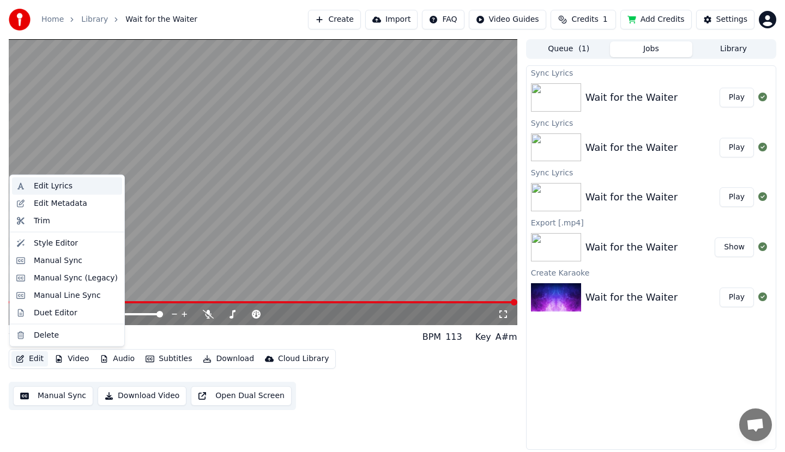
click at [41, 187] on div "Edit Lyrics" at bounding box center [53, 186] width 39 height 11
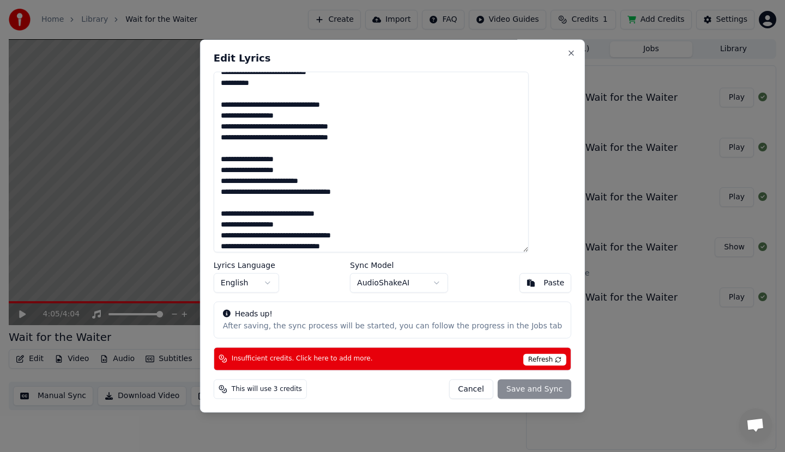
scroll to position [381, 0]
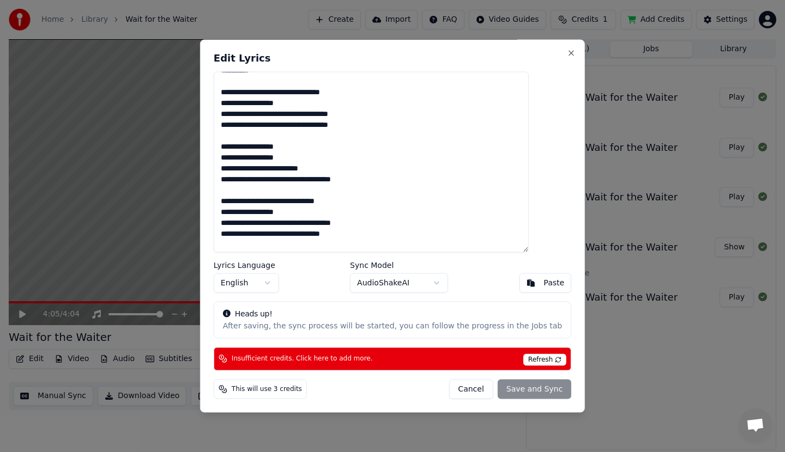
drag, startPoint x: 241, startPoint y: 203, endPoint x: 373, endPoint y: 233, distance: 135.3
click at [373, 233] on textarea at bounding box center [371, 162] width 315 height 181
